Goal: Task Accomplishment & Management: Complete application form

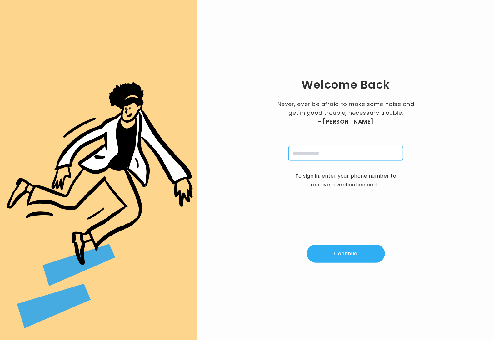
click at [322, 156] on input "tel" at bounding box center [345, 153] width 115 height 14
type input "**********"
click at [341, 251] on button "Continue" at bounding box center [346, 253] width 78 height 18
type input "*"
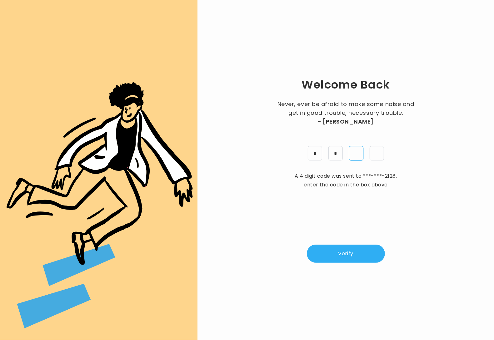
type input "*"
click at [342, 258] on button "Verify" at bounding box center [346, 253] width 78 height 18
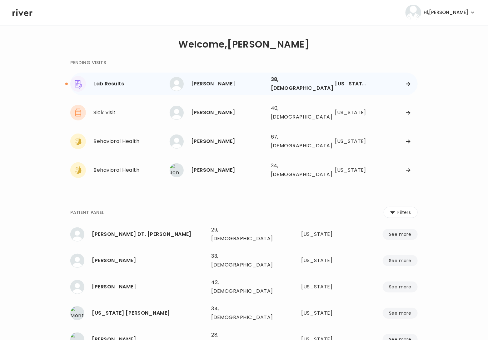
click at [203, 87] on div "Erika P. Rodriguez 38, Female See more" at bounding box center [218, 84] width 96 height 14
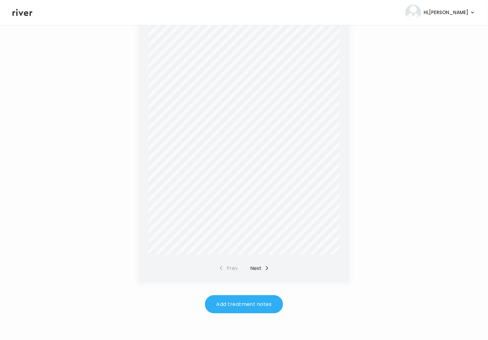
scroll to position [145, 0]
click at [258, 268] on button "Next" at bounding box center [259, 267] width 19 height 9
click at [225, 266] on button "Prev" at bounding box center [228, 267] width 19 height 9
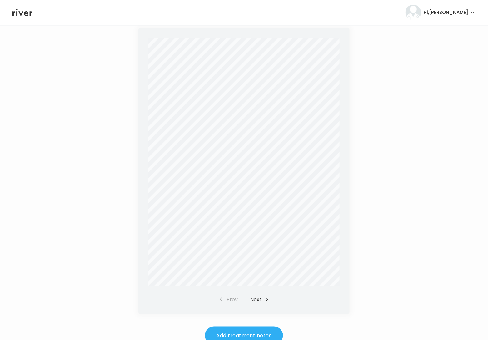
scroll to position [0, 0]
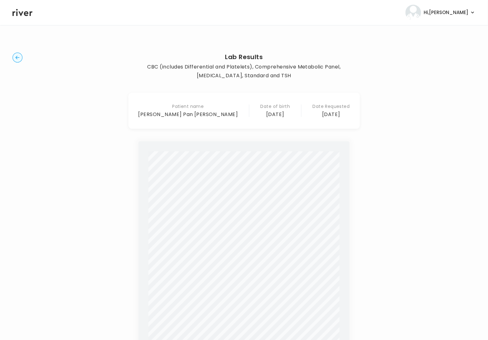
drag, startPoint x: 15, startPoint y: 50, endPoint x: 15, endPoint y: 55, distance: 5.3
click at [15, 52] on div "Lab Results CBC (includes Differential and Platelets), Comprehensive Metabolic …" at bounding box center [243, 255] width 463 height 440
click at [17, 57] on icon "button" at bounding box center [17, 57] width 4 height 3
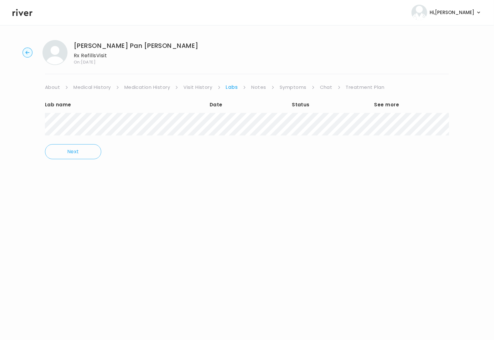
click at [368, 87] on link "Treatment Plan" at bounding box center [365, 87] width 39 height 9
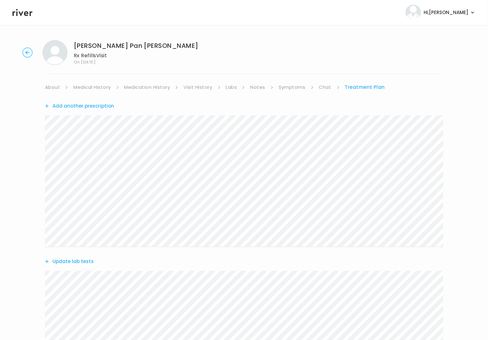
click at [232, 89] on link "Labs" at bounding box center [231, 87] width 11 height 9
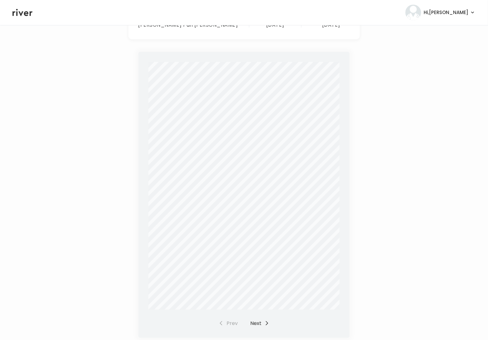
scroll to position [91, 0]
click at [259, 321] on button "Next" at bounding box center [259, 321] width 19 height 9
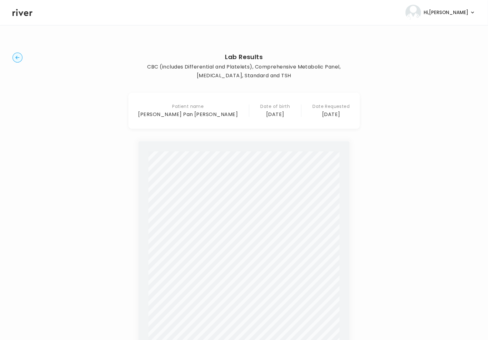
click at [19, 58] on circle "button" at bounding box center [18, 58] width 10 height 10
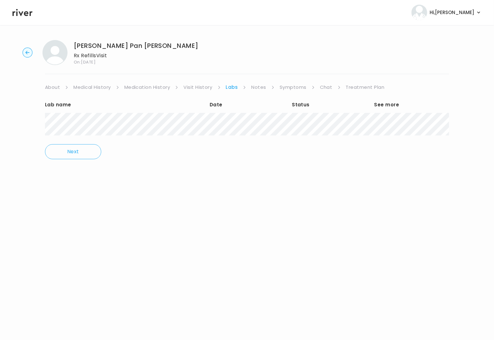
click at [292, 85] on link "Symptoms" at bounding box center [293, 87] width 27 height 9
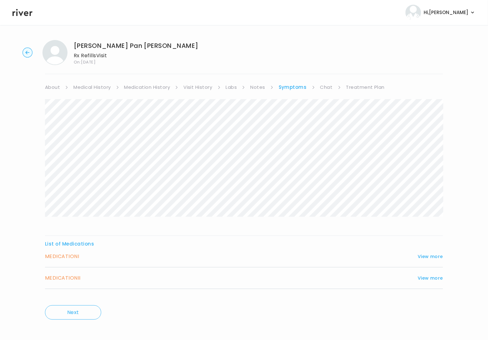
click at [68, 260] on h3 "MEDICATION I" at bounding box center [62, 256] width 34 height 9
click at [436, 256] on button "View more" at bounding box center [430, 255] width 25 height 7
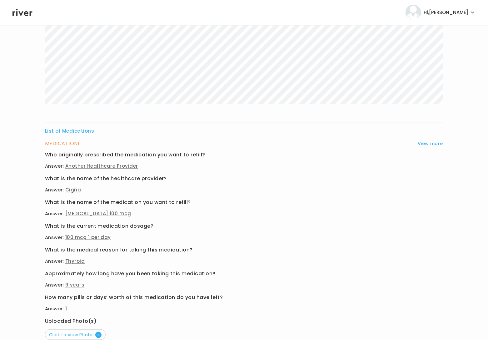
scroll to position [196, 0]
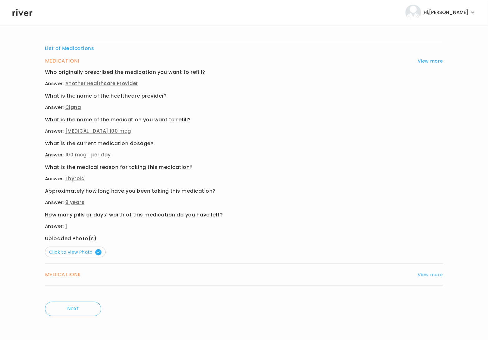
click at [431, 272] on button "View more" at bounding box center [430, 274] width 25 height 7
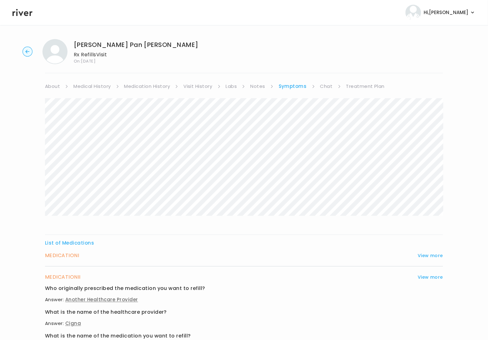
scroll to position [0, 0]
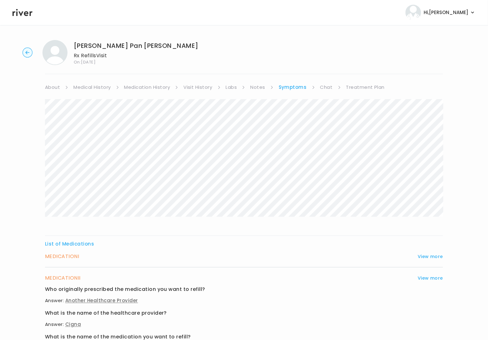
click at [65, 254] on h3 "MEDICATION I" at bounding box center [62, 256] width 34 height 9
click at [327, 85] on link "Chat" at bounding box center [326, 87] width 12 height 9
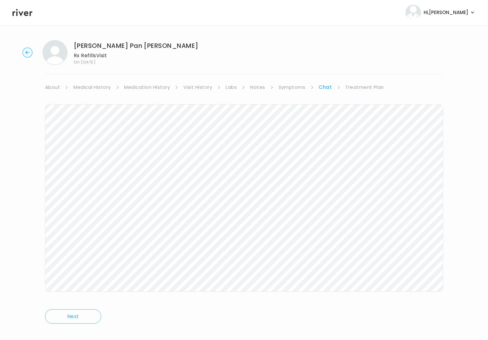
scroll to position [7, 0]
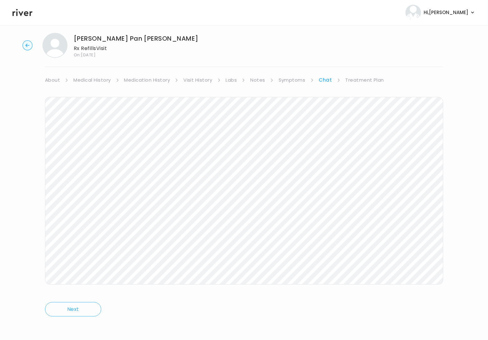
click at [360, 80] on link "Treatment Plan" at bounding box center [365, 80] width 39 height 9
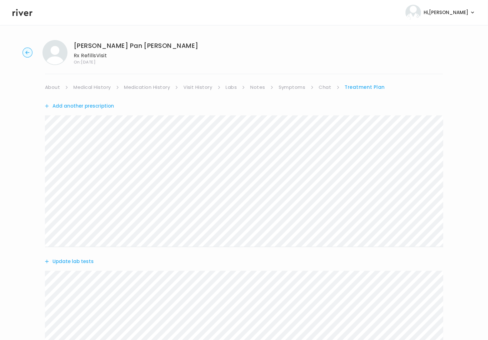
click at [98, 107] on button "Add another prescription" at bounding box center [79, 106] width 69 height 9
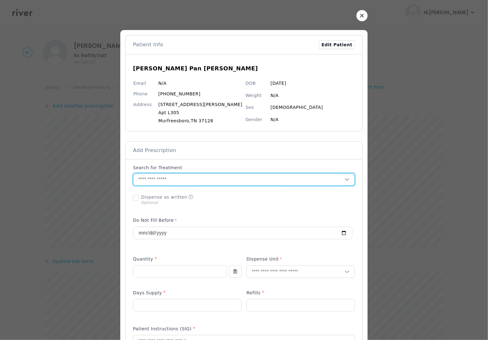
click at [200, 185] on input "text" at bounding box center [238, 179] width 211 height 12
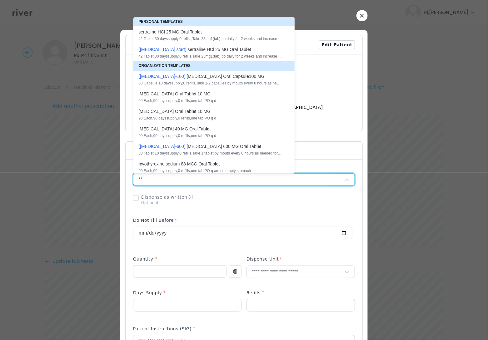
click at [207, 168] on div "90 Each , 90 days supply, 0 refills , one tab PO q am on empty stomach" at bounding box center [210, 170] width 144 height 5
type input "**********"
type input "**"
type input "*"
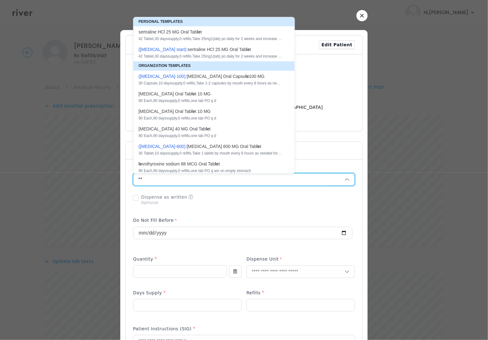
type textarea "**********"
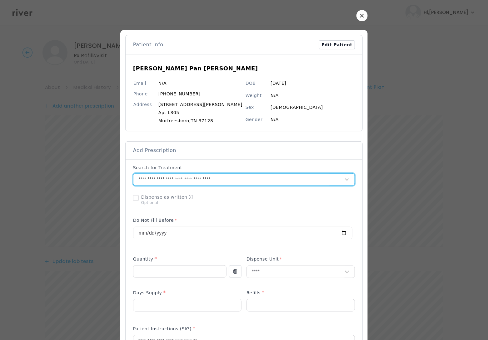
click at [198, 180] on input "**********" at bounding box center [231, 179] width 196 height 12
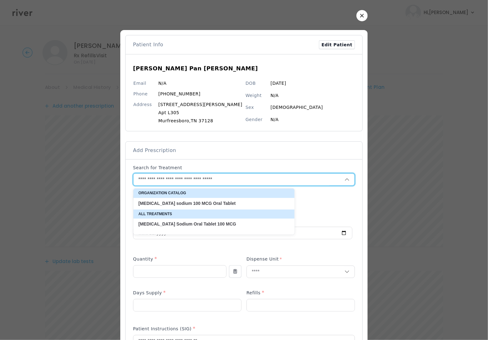
type input "**********"
click at [207, 203] on strong "MCG" at bounding box center [207, 203] width 10 height 5
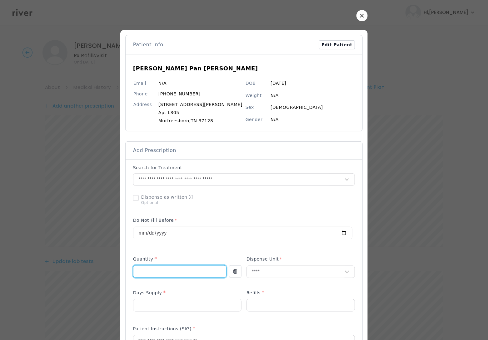
drag, startPoint x: 150, startPoint y: 274, endPoint x: 116, endPoint y: 276, distance: 34.5
click at [116, 276] on div "​" at bounding box center [244, 328] width 488 height 656
type input "*"
type input "**"
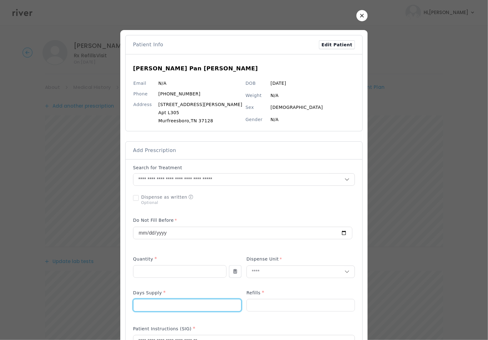
drag, startPoint x: 152, startPoint y: 310, endPoint x: 113, endPoint y: 307, distance: 39.2
click at [118, 307] on div "​" at bounding box center [244, 328] width 488 height 656
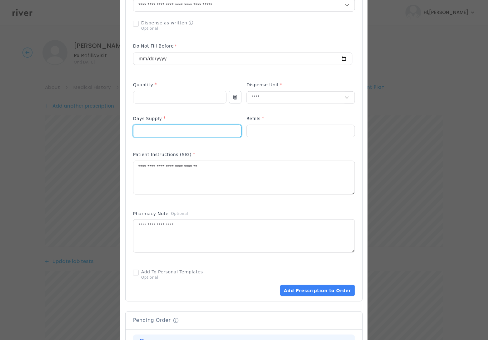
scroll to position [209, 0]
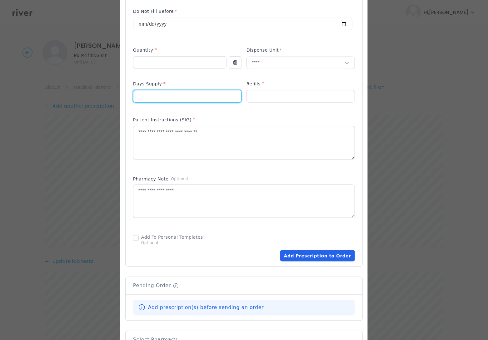
type input "**"
click at [296, 260] on button "Add Prescription to Order" at bounding box center [317, 255] width 75 height 11
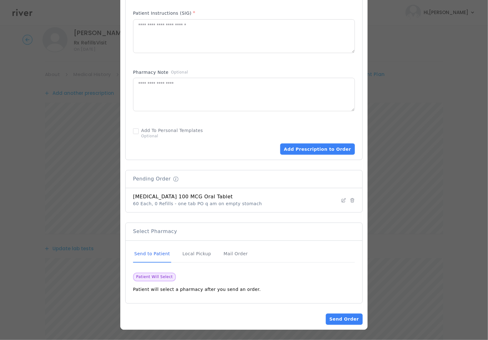
scroll to position [13, 0]
click at [338, 314] on button "Send Order" at bounding box center [344, 318] width 37 height 11
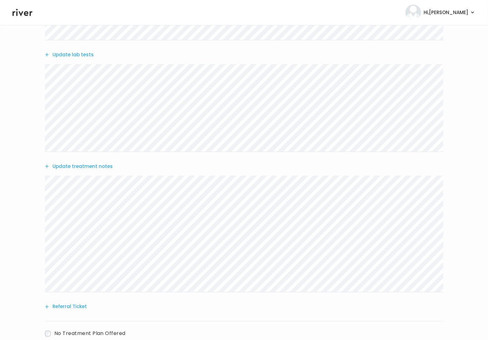
scroll to position [271, 0]
click at [101, 165] on button "Update treatment notes" at bounding box center [79, 164] width 68 height 9
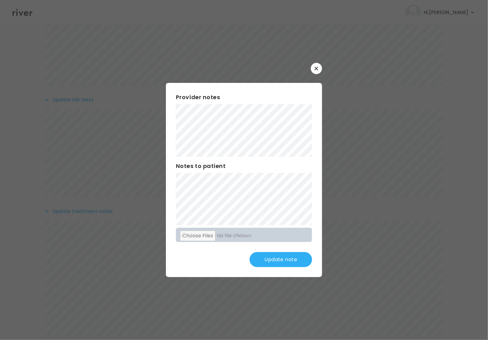
scroll to position [137, 0]
click at [160, 112] on div "​ Provider notes Notes to patient Click here to attach files Update note" at bounding box center [244, 170] width 488 height 340
click at [285, 261] on button "Update note" at bounding box center [281, 259] width 62 height 15
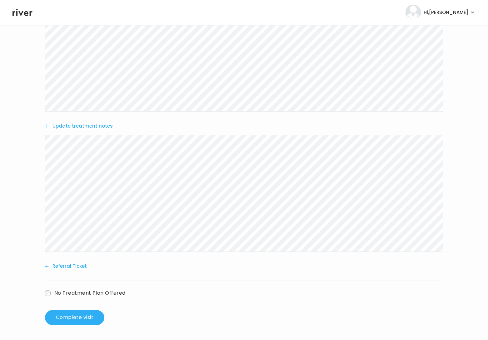
scroll to position [310, 0]
click at [84, 313] on button "Complete visit" at bounding box center [74, 317] width 59 height 15
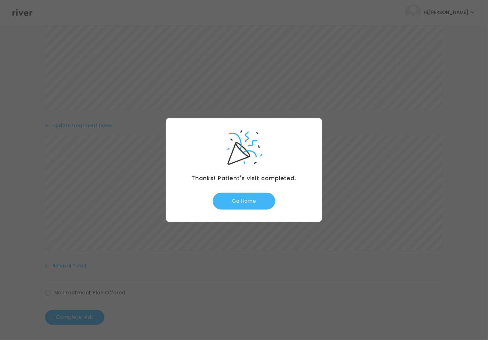
click at [250, 199] on button "Go Home" at bounding box center [244, 200] width 62 height 17
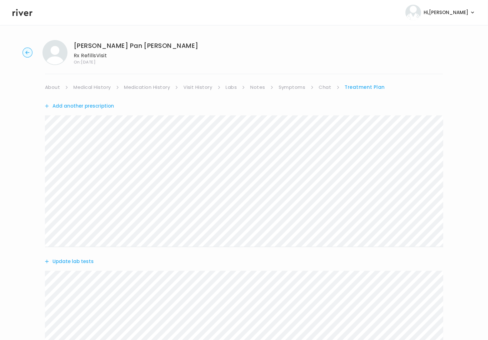
click at [286, 87] on link "Symptoms" at bounding box center [292, 87] width 27 height 9
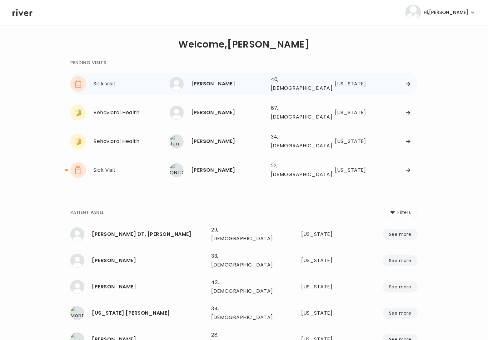
click at [401, 82] on div at bounding box center [395, 84] width 46 height 5
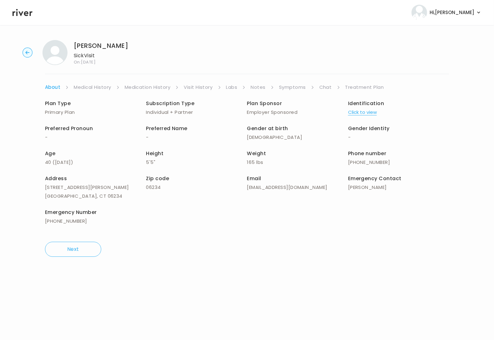
click at [287, 86] on link "Symptoms" at bounding box center [292, 87] width 27 height 9
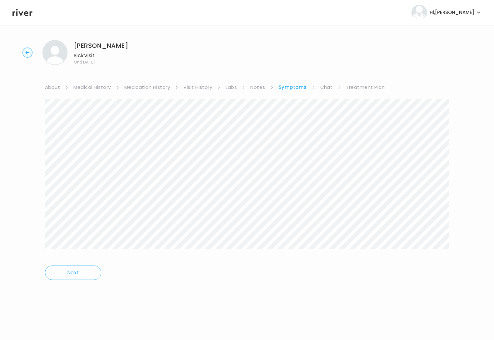
click at [360, 87] on link "Treatment Plan" at bounding box center [365, 87] width 39 height 9
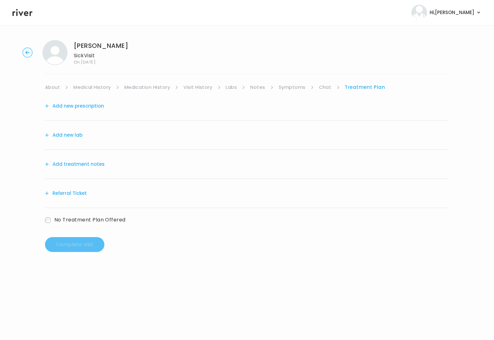
click at [75, 138] on button "Add new lab" at bounding box center [63, 135] width 37 height 9
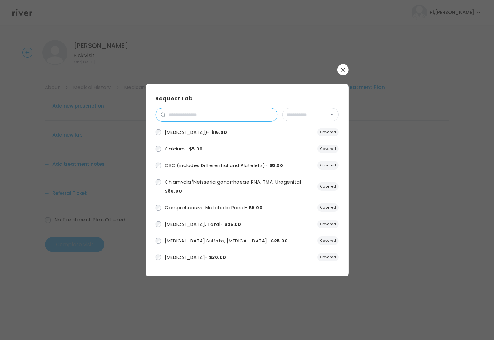
click at [173, 114] on input "search" at bounding box center [221, 114] width 112 height 13
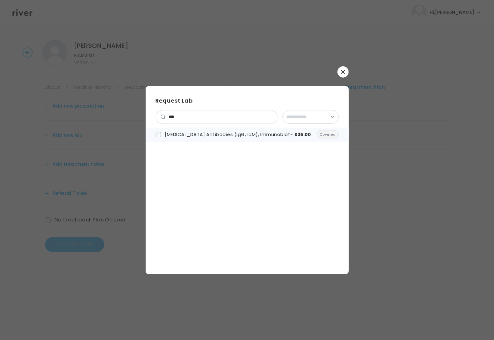
click at [164, 133] on label "Lyme Disease Antibodies (IgG, IgM), Immunoblot - $35.00" at bounding box center [234, 134] width 156 height 9
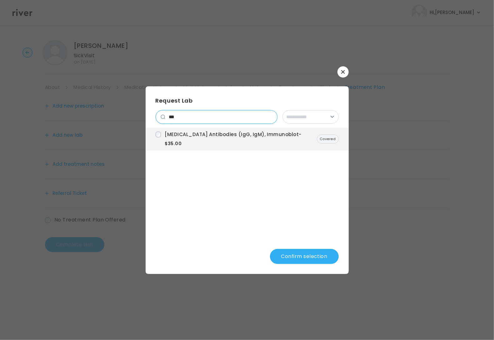
drag, startPoint x: 179, startPoint y: 120, endPoint x: 153, endPoint y: 119, distance: 25.9
click at [153, 119] on div "**********" at bounding box center [247, 179] width 203 height 187
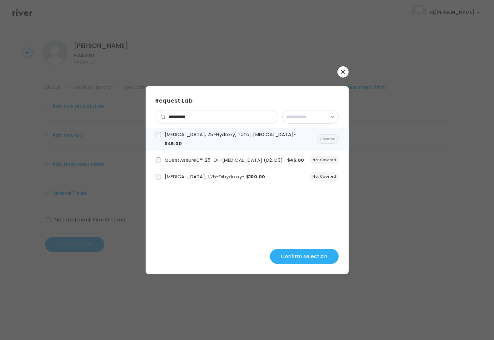
click at [176, 134] on span "Vitamin D, 25-Hydroxy, Total, Immunoassay - $45.00" at bounding box center [230, 139] width 131 height 16
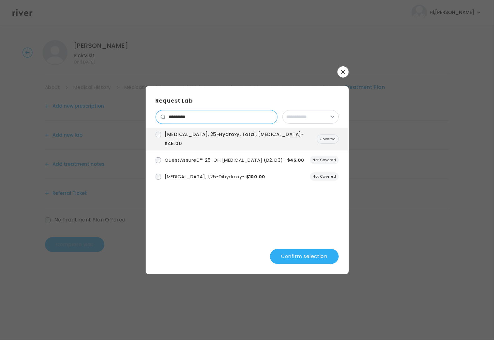
drag, startPoint x: 194, startPoint y: 118, endPoint x: 135, endPoint y: 119, distance: 58.7
click at [135, 119] on div "**********" at bounding box center [247, 170] width 494 height 340
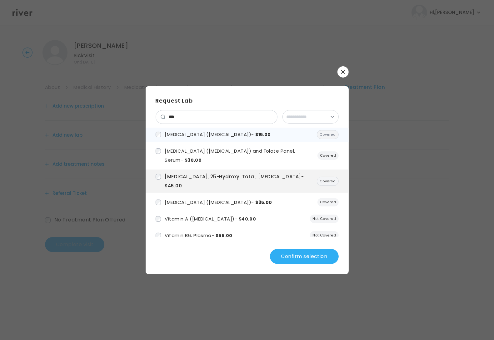
click at [167, 134] on span "Vitamin B12 (Cobalamin) - $15.00" at bounding box center [218, 134] width 106 height 7
drag, startPoint x: 176, startPoint y: 116, endPoint x: 162, endPoint y: 118, distance: 14.2
click at [162, 118] on div "***" at bounding box center [217, 117] width 122 height 14
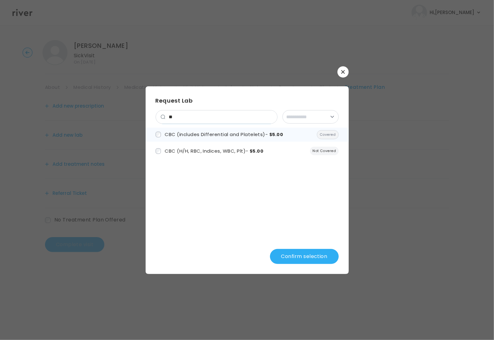
click at [214, 134] on span "CBC (includes Differential and Platelets) - $5.00" at bounding box center [224, 134] width 118 height 7
drag, startPoint x: 182, startPoint y: 116, endPoint x: 151, endPoint y: 117, distance: 30.6
click at [153, 118] on div "**********" at bounding box center [247, 179] width 203 height 187
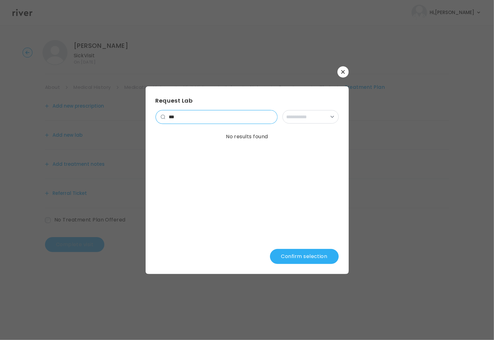
drag, startPoint x: 189, startPoint y: 117, endPoint x: 148, endPoint y: 123, distance: 41.4
click at [149, 122] on div "**********" at bounding box center [247, 179] width 203 height 187
type input "*"
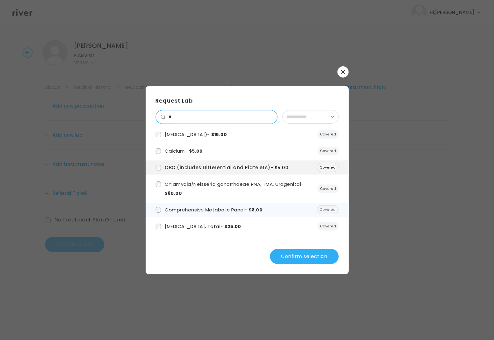
type input "*"
click at [204, 212] on span "Comprehensive Metabolic Panel - $8.00" at bounding box center [214, 209] width 98 height 7
click at [291, 258] on button "Confirm selection" at bounding box center [304, 256] width 69 height 15
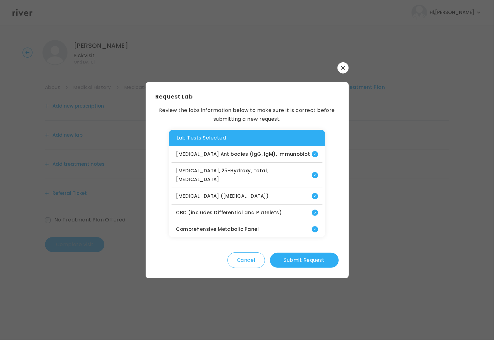
click at [311, 252] on button "Submit Request" at bounding box center [304, 259] width 69 height 15
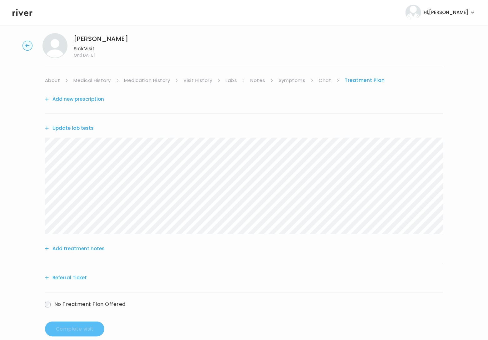
scroll to position [19, 0]
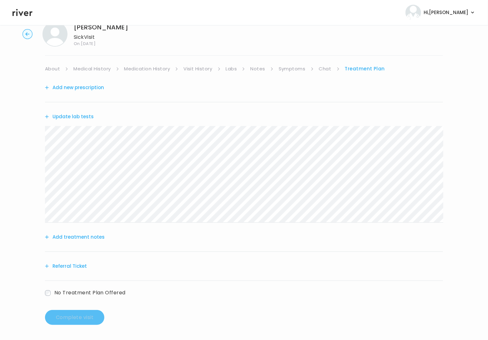
click at [74, 240] on button "Add treatment notes" at bounding box center [75, 236] width 60 height 9
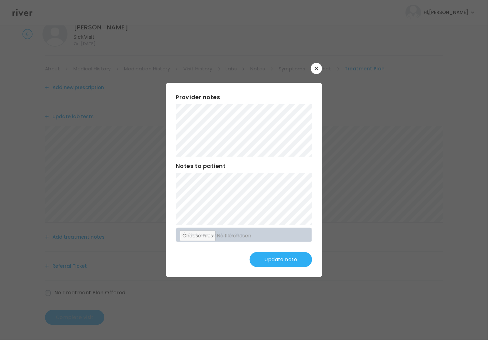
scroll to position [0, 0]
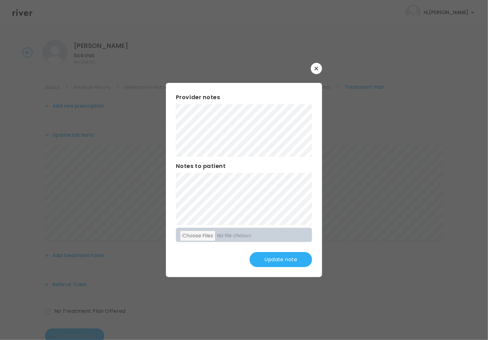
drag, startPoint x: 271, startPoint y: 262, endPoint x: 264, endPoint y: 253, distance: 11.8
click at [271, 262] on button "Update note" at bounding box center [281, 259] width 62 height 15
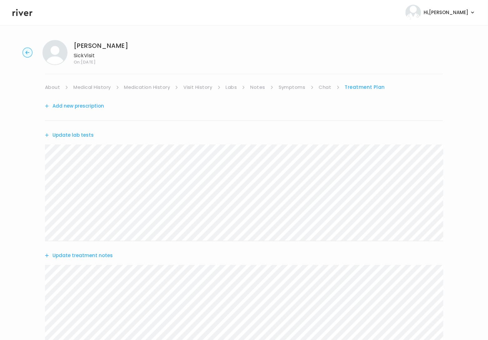
drag, startPoint x: 53, startPoint y: 85, endPoint x: 76, endPoint y: 91, distance: 23.1
click at [54, 86] on link "About" at bounding box center [52, 87] width 15 height 9
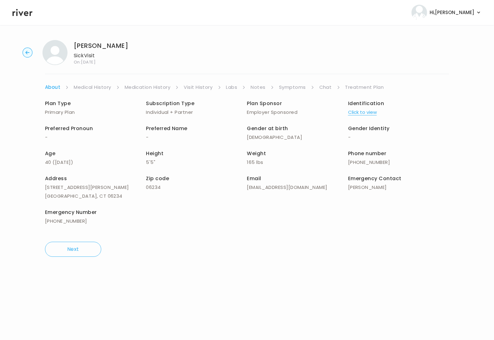
click at [292, 89] on link "Symptoms" at bounding box center [292, 87] width 27 height 9
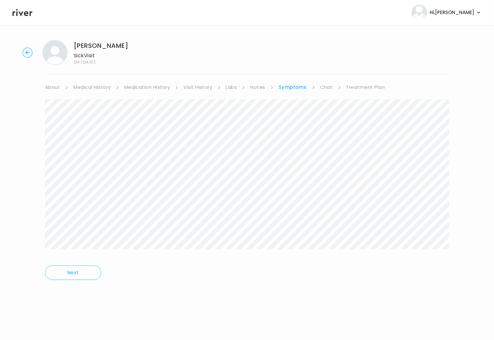
click at [356, 88] on link "Treatment Plan" at bounding box center [365, 87] width 39 height 9
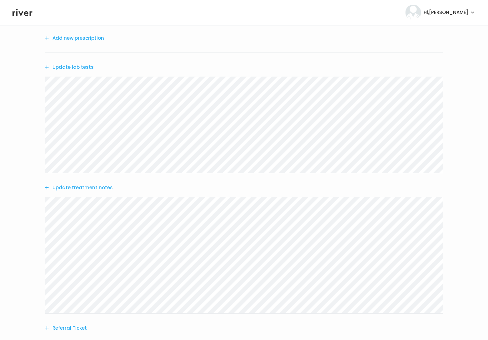
scroll to position [130, 0]
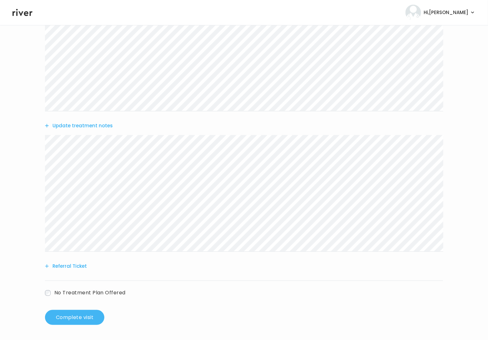
click at [77, 317] on button "Complete visit" at bounding box center [74, 317] width 59 height 15
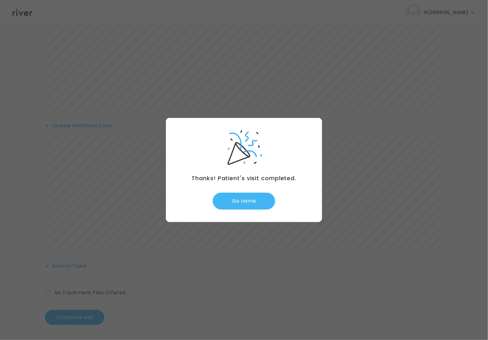
click at [246, 203] on button "Go Home" at bounding box center [244, 200] width 62 height 17
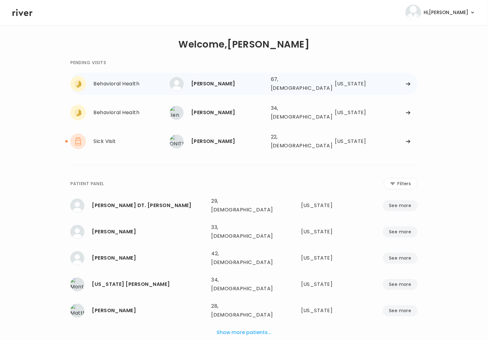
click at [250, 90] on div "[PERSON_NAME] 67, [DEMOGRAPHIC_DATA] See more 67, [DEMOGRAPHIC_DATA] [US_STATE]" at bounding box center [294, 84] width 248 height 20
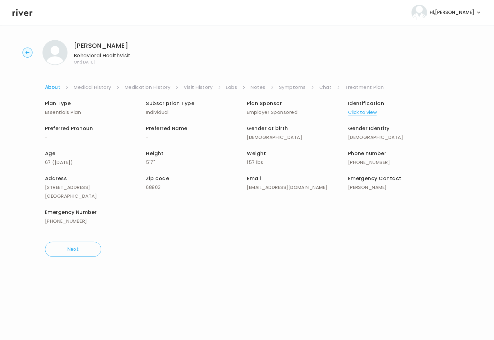
click at [295, 89] on link "Symptoms" at bounding box center [292, 87] width 27 height 9
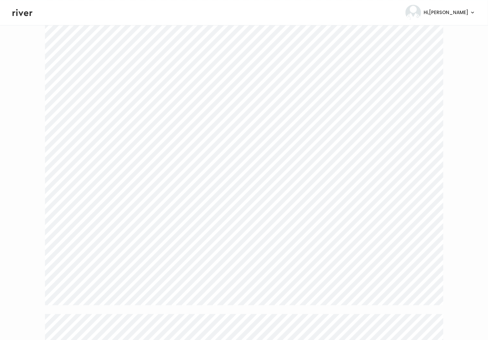
scroll to position [864, 0]
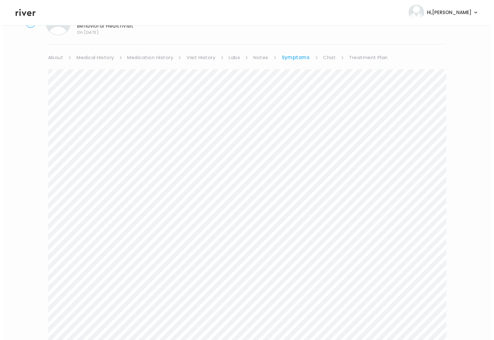
scroll to position [0, 0]
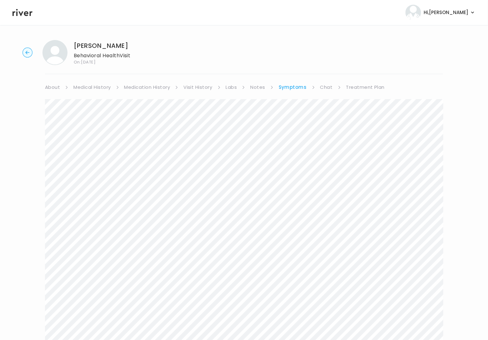
click at [54, 87] on link "About" at bounding box center [52, 87] width 15 height 9
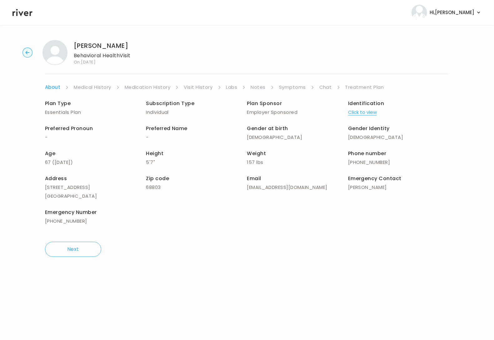
click at [360, 88] on link "Treatment Plan" at bounding box center [364, 87] width 39 height 9
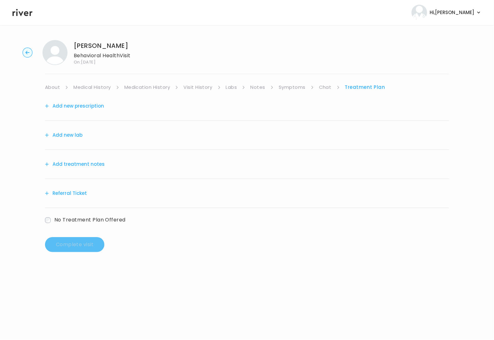
click at [292, 88] on link "Symptoms" at bounding box center [292, 87] width 27 height 9
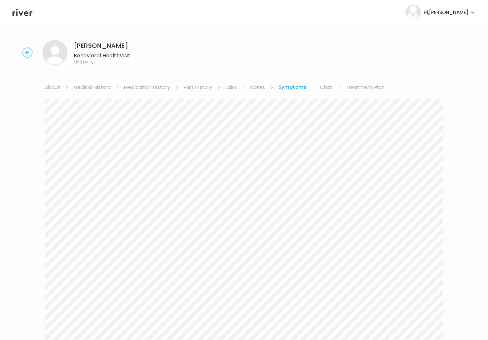
click at [346, 85] on link "Treatment Plan" at bounding box center [365, 87] width 39 height 9
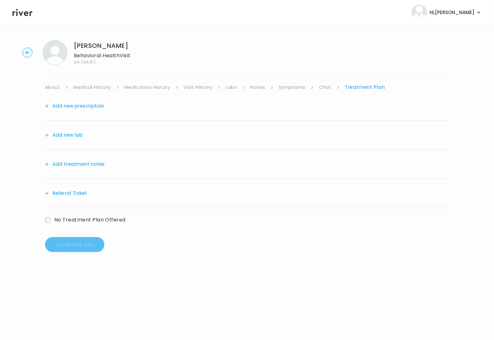
click at [73, 163] on button "Add treatment notes" at bounding box center [75, 164] width 60 height 9
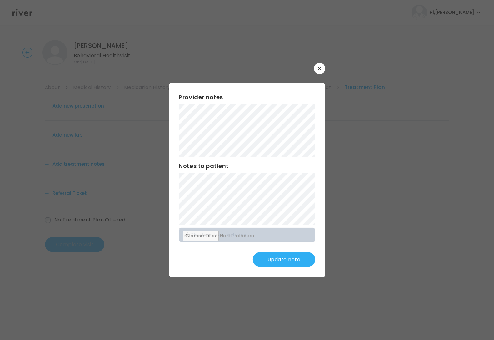
click at [292, 257] on button "Update note" at bounding box center [284, 259] width 62 height 15
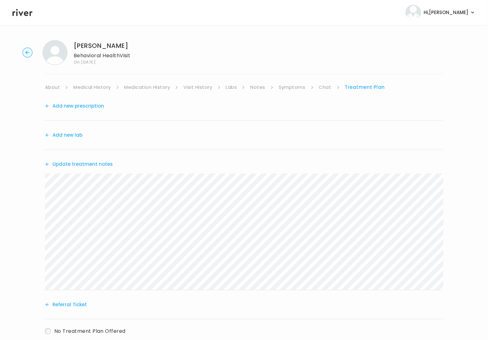
click at [73, 300] on button "Referral Ticket" at bounding box center [66, 304] width 42 height 9
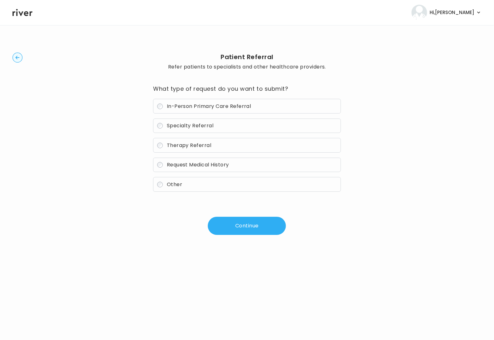
click at [179, 148] on span "Therapy Referral" at bounding box center [189, 145] width 45 height 7
click at [241, 218] on button "Continue" at bounding box center [247, 226] width 78 height 18
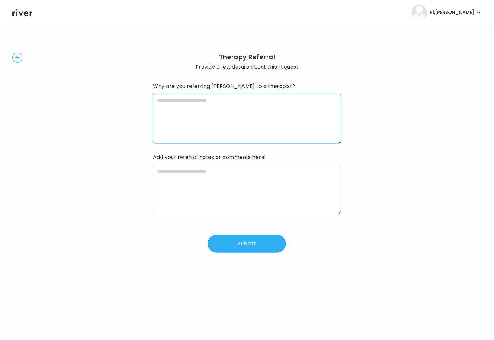
click at [215, 129] on textarea at bounding box center [246, 118] width 187 height 49
paste textarea "**********"
type textarea "**********"
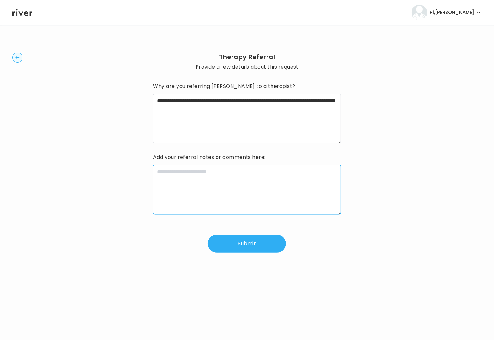
click at [218, 192] on textarea at bounding box center [246, 189] width 187 height 49
paste textarea "**********"
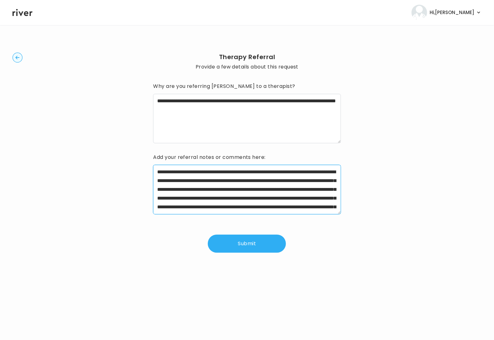
scroll to position [40, 0]
type textarea "**********"
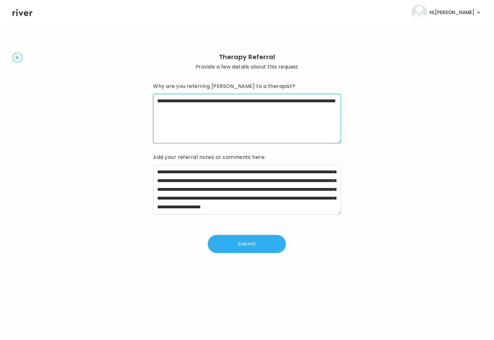
drag, startPoint x: 226, startPoint y: 111, endPoint x: 132, endPoint y: 102, distance: 94.1
click at [132, 102] on div "**********" at bounding box center [246, 152] width 469 height 235
paste textarea "**********"
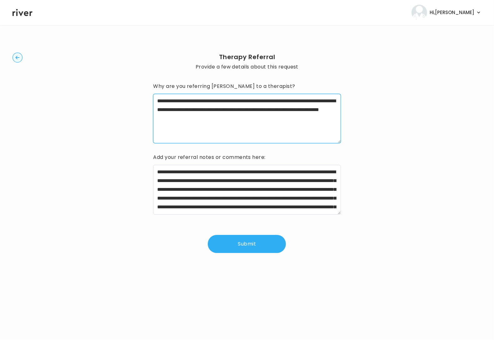
type textarea "**********"
click at [275, 250] on button "Submit" at bounding box center [247, 244] width 78 height 18
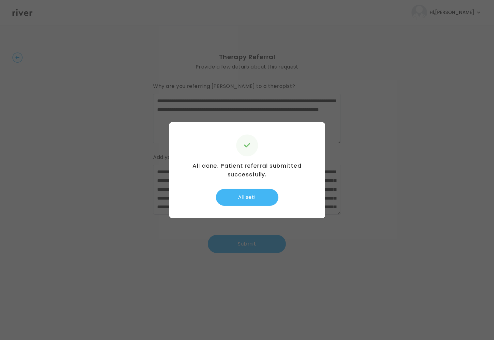
click at [251, 199] on button "All set!" at bounding box center [247, 197] width 62 height 17
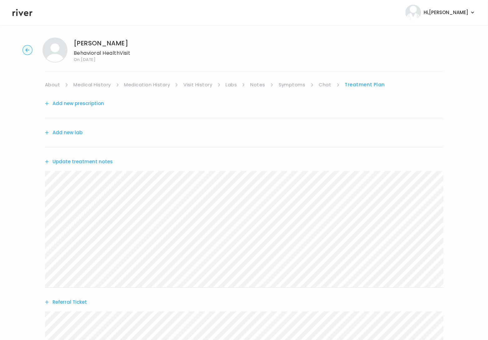
scroll to position [84, 0]
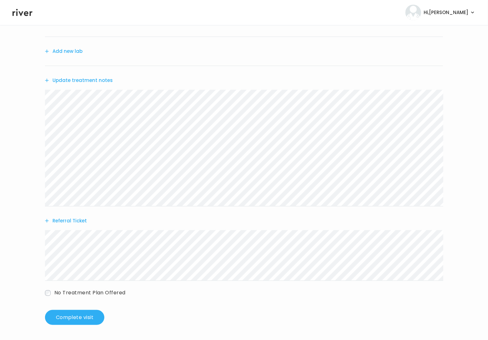
click at [67, 325] on div "KIM COCKERHAM Behavioral Health Visit On: 17 Sep 2025 About Medical History Med…" at bounding box center [244, 140] width 488 height 378
click at [69, 322] on button "Complete visit" at bounding box center [74, 317] width 59 height 15
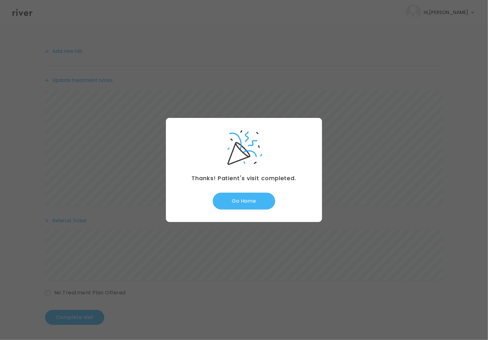
click at [248, 206] on button "Go Home" at bounding box center [244, 200] width 62 height 17
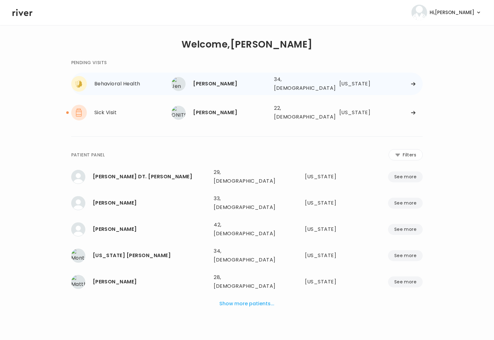
click at [153, 87] on div "Behavioral Health [PERSON_NAME]" at bounding box center [121, 84] width 101 height 16
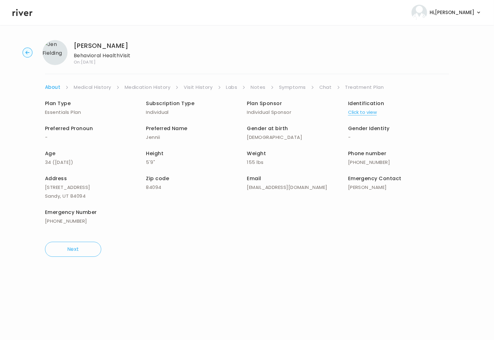
click at [289, 86] on link "Symptoms" at bounding box center [292, 87] width 27 height 9
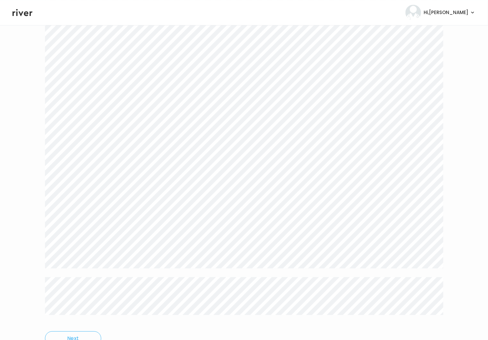
scroll to position [814, 0]
drag, startPoint x: 44, startPoint y: 100, endPoint x: 345, endPoint y: 338, distance: 384.1
click at [51, 87] on link "About" at bounding box center [52, 87] width 15 height 9
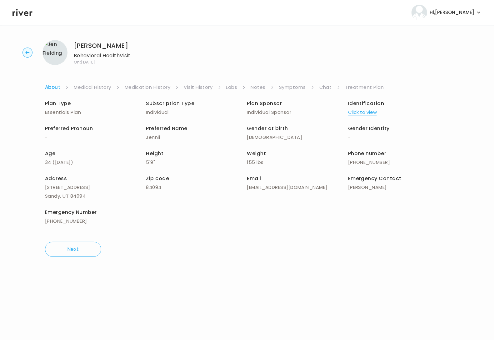
click at [364, 85] on link "Treatment Plan" at bounding box center [364, 87] width 39 height 9
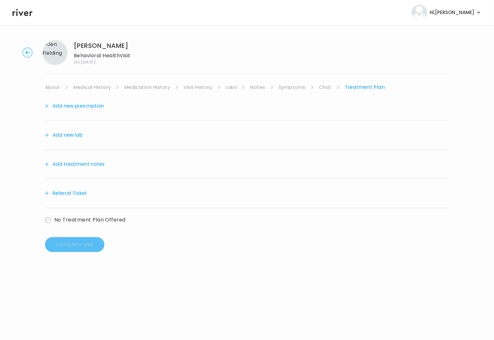
click at [85, 165] on button "Add treatment notes" at bounding box center [75, 164] width 60 height 9
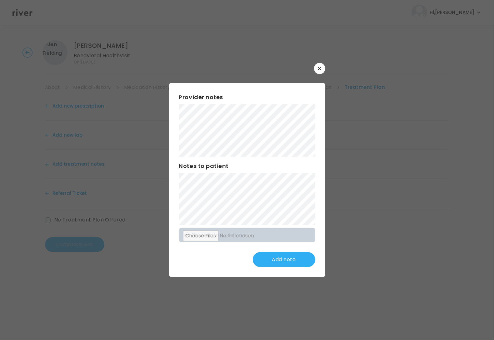
click at [165, 85] on div "​ Provider notes Notes to patient Click here to attach files Add note" at bounding box center [247, 170] width 494 height 340
click at [281, 263] on button "Update note" at bounding box center [284, 259] width 62 height 15
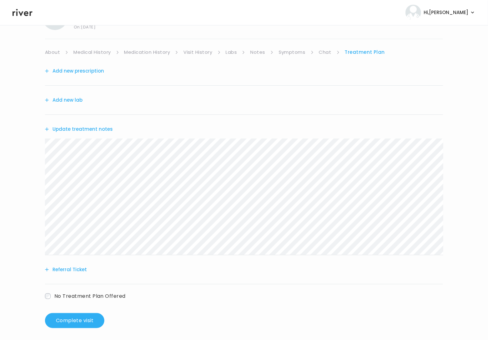
scroll to position [38, 0]
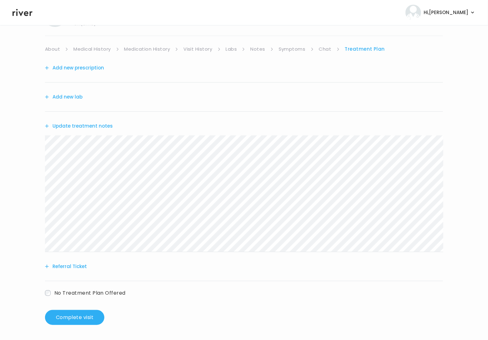
click at [64, 264] on button "Referral Ticket" at bounding box center [66, 266] width 42 height 9
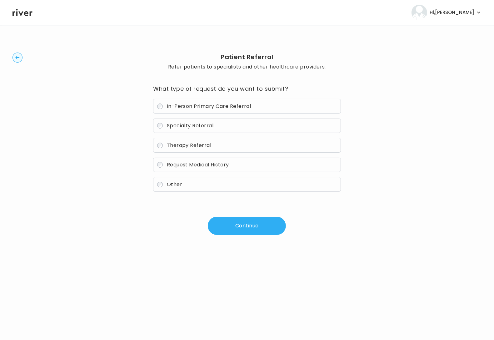
click at [183, 147] on span "Therapy Referral" at bounding box center [189, 145] width 45 height 7
click at [222, 225] on button "Continue" at bounding box center [247, 226] width 78 height 18
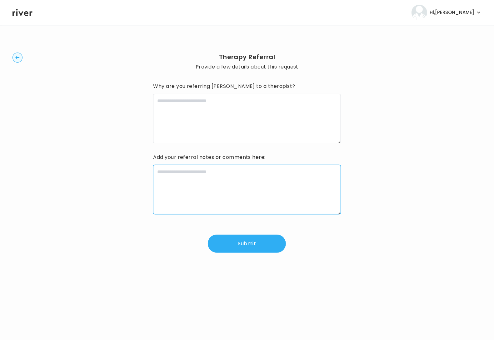
click at [217, 195] on textarea at bounding box center [246, 189] width 187 height 49
paste textarea "**********"
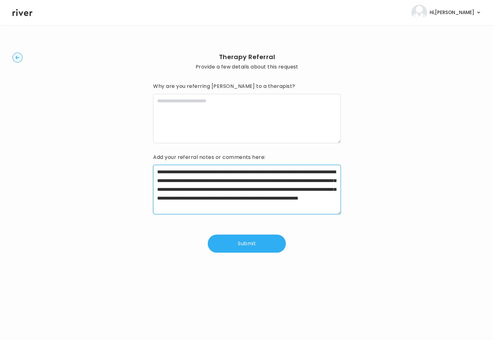
scroll to position [13, 0]
type textarea "**********"
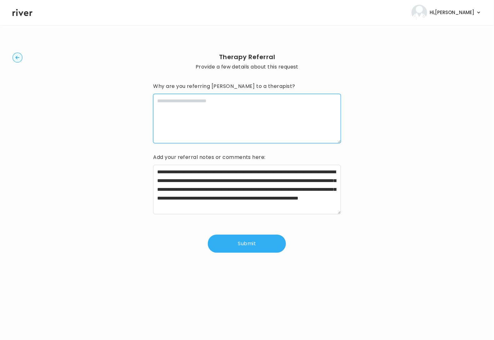
click at [241, 129] on textarea at bounding box center [246, 118] width 187 height 49
paste textarea "**********"
type textarea "**********"
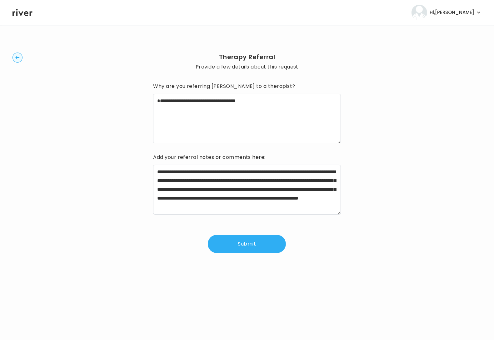
click at [242, 242] on button "Submit" at bounding box center [247, 244] width 78 height 18
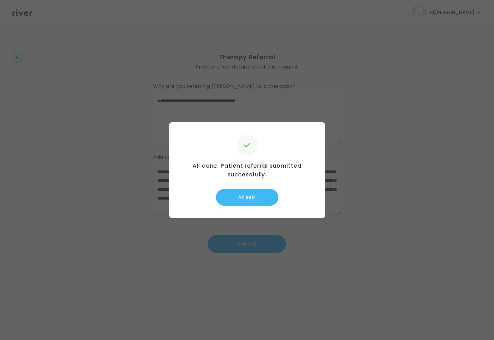
click at [263, 194] on button "All set!" at bounding box center [247, 197] width 62 height 17
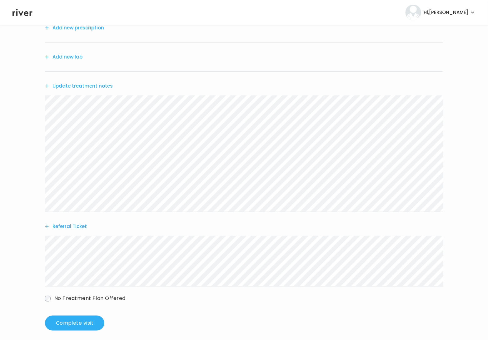
scroll to position [84, 0]
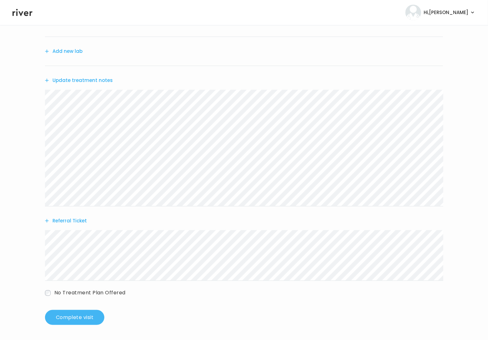
click at [79, 314] on button "Complete visit" at bounding box center [74, 317] width 59 height 15
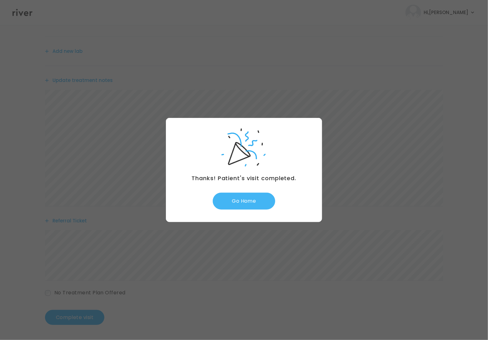
click at [254, 201] on button "Go Home" at bounding box center [244, 200] width 62 height 17
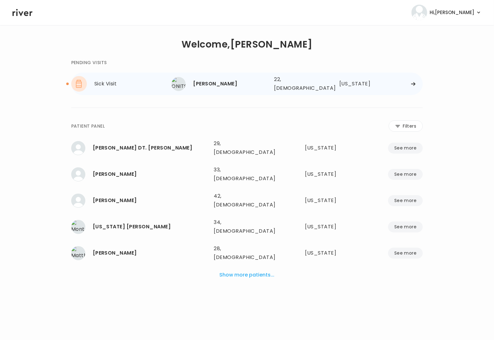
click at [244, 90] on div "[PERSON_NAME] 22, [DEMOGRAPHIC_DATA] See more 22, [DEMOGRAPHIC_DATA] [US_STATE]" at bounding box center [297, 84] width 251 height 20
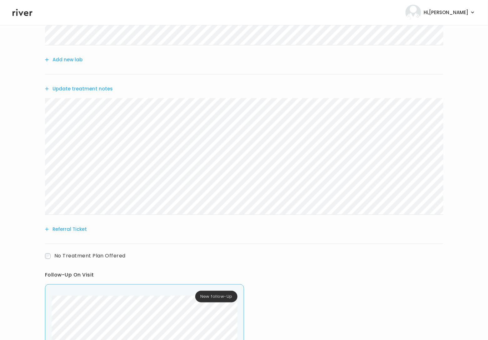
scroll to position [114, 0]
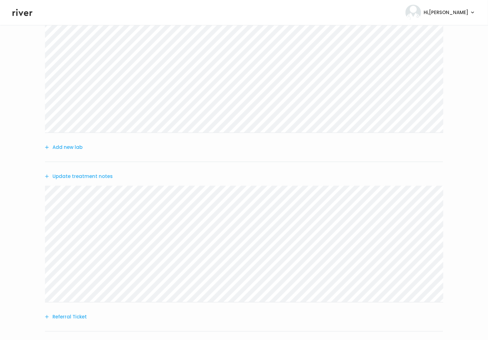
click at [70, 179] on button "Update treatment notes" at bounding box center [79, 176] width 68 height 9
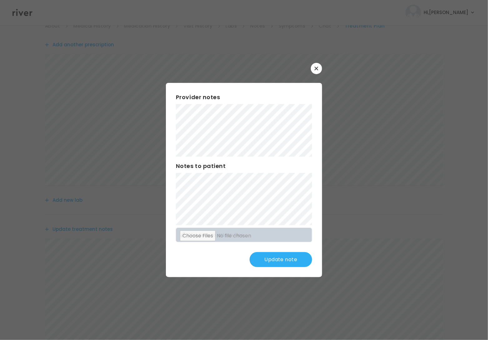
scroll to position [60, 0]
click at [278, 261] on button "Update note" at bounding box center [281, 259] width 62 height 15
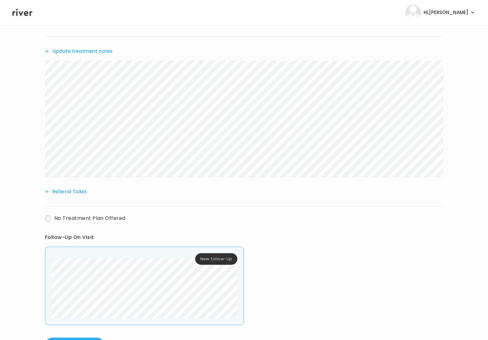
scroll to position [267, 0]
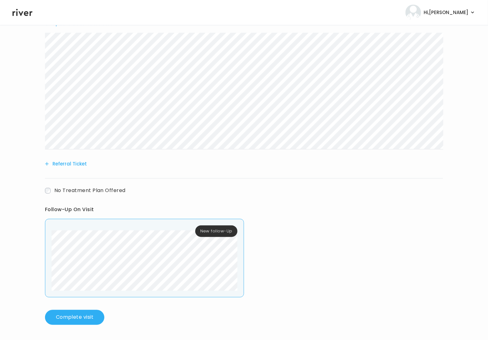
click at [65, 164] on button "Referral Ticket" at bounding box center [66, 163] width 42 height 9
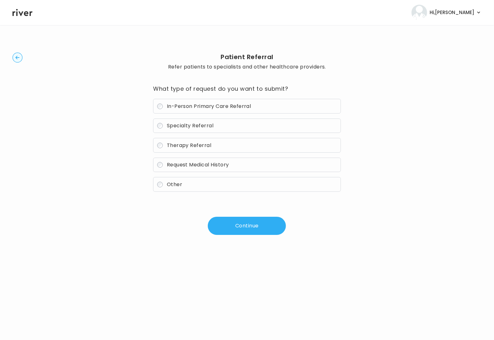
click at [178, 106] on span "In-Person Primary Care Referral" at bounding box center [209, 105] width 84 height 7
click at [236, 228] on button "Continue" at bounding box center [247, 226] width 78 height 18
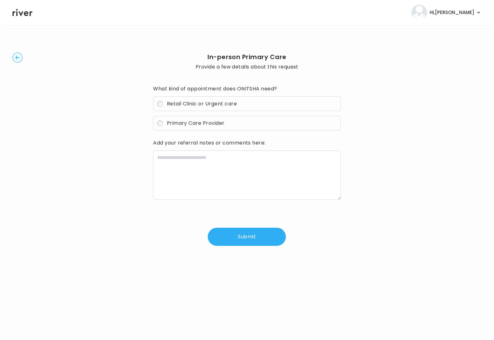
drag, startPoint x: 163, startPoint y: 104, endPoint x: 166, endPoint y: 108, distance: 5.1
click at [163, 104] on label "Retail Clinic or Urgent care" at bounding box center [246, 103] width 187 height 15
click at [202, 178] on textarea at bounding box center [246, 174] width 187 height 49
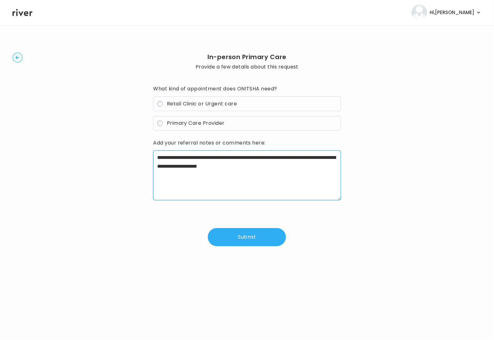
click at [247, 166] on textarea "**********" at bounding box center [246, 174] width 187 height 49
click at [246, 168] on textarea "**********" at bounding box center [246, 174] width 187 height 49
click at [248, 167] on textarea "**********" at bounding box center [246, 174] width 187 height 49
click at [304, 156] on textarea "**********" at bounding box center [246, 174] width 187 height 49
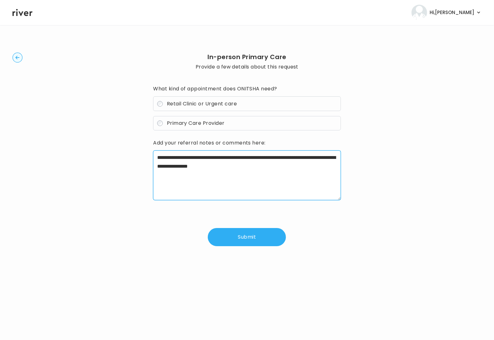
type textarea "**********"
click at [237, 237] on button "Submit" at bounding box center [247, 237] width 78 height 18
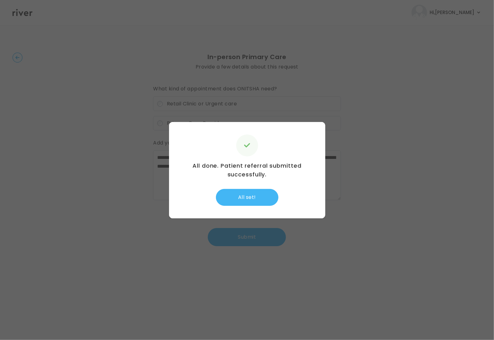
click at [259, 196] on button "All set!" at bounding box center [247, 197] width 62 height 17
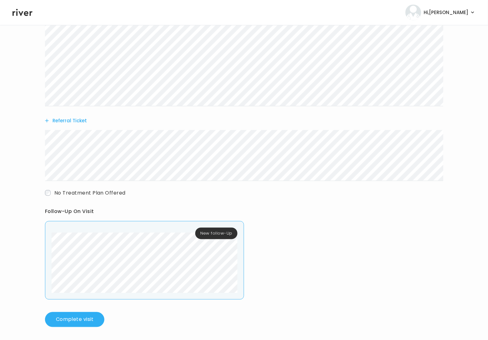
scroll to position [312, 0]
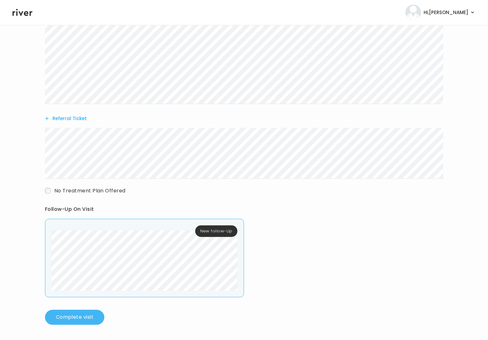
click at [85, 315] on button "Complete visit" at bounding box center [74, 317] width 59 height 15
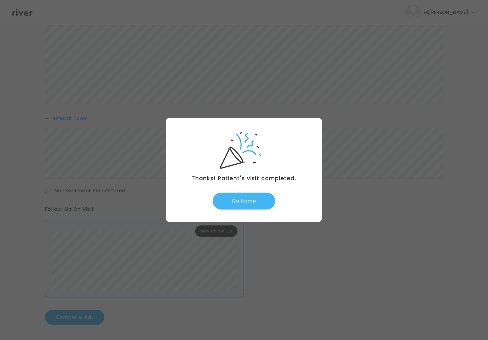
click at [255, 196] on button "Go Home" at bounding box center [244, 200] width 62 height 17
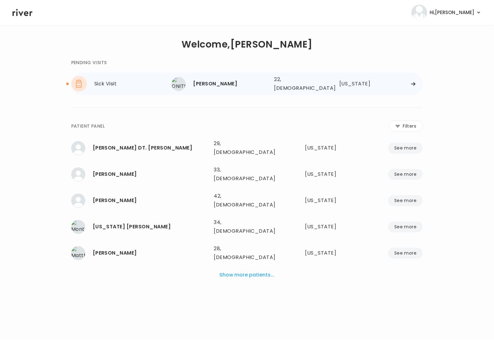
click at [217, 81] on div "ONITSHA HICKS" at bounding box center [231, 83] width 76 height 9
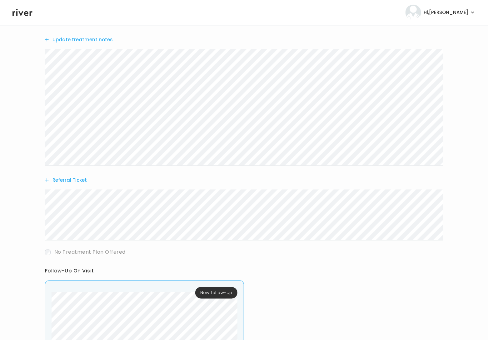
scroll to position [297, 0]
